Goal: Navigation & Orientation: Find specific page/section

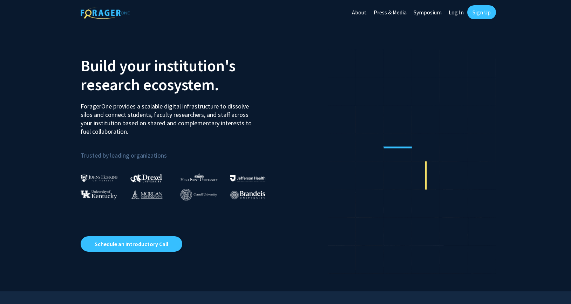
click at [490, 13] on link "Sign Up" at bounding box center [482, 12] width 29 height 14
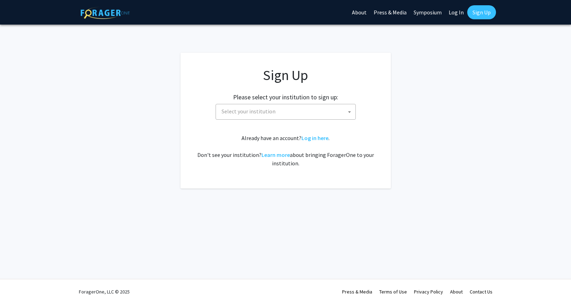
click at [455, 12] on link "Log In" at bounding box center [456, 12] width 22 height 25
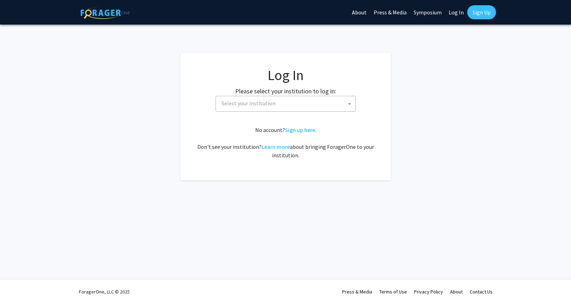
click at [274, 105] on span "Select your institution" at bounding box center [287, 103] width 137 height 14
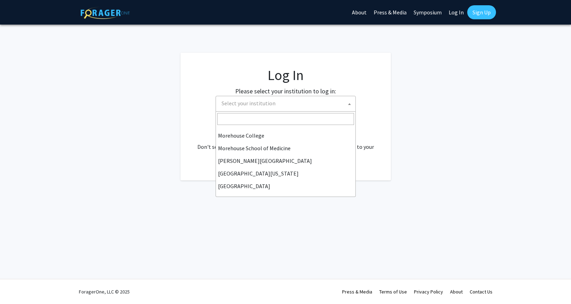
scroll to position [246, 0]
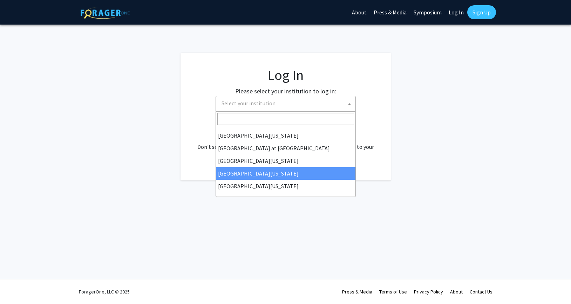
select select "31"
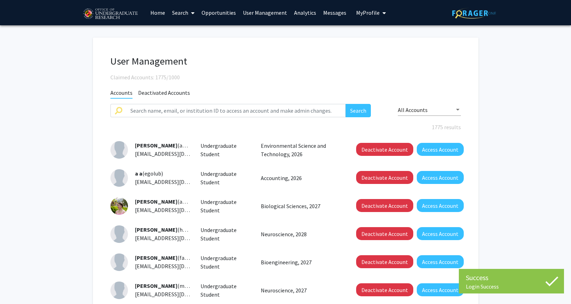
click at [303, 11] on link "Analytics" at bounding box center [305, 12] width 29 height 25
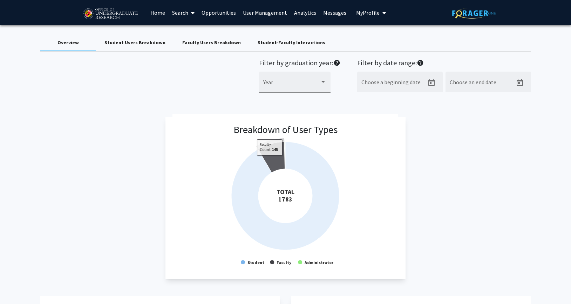
click at [270, 160] on icon at bounding box center [271, 157] width 27 height 31
click at [270, 160] on icon at bounding box center [270, 153] width 27 height 31
click at [275, 164] on icon at bounding box center [271, 157] width 27 height 31
